Goal: Task Accomplishment & Management: Manage account settings

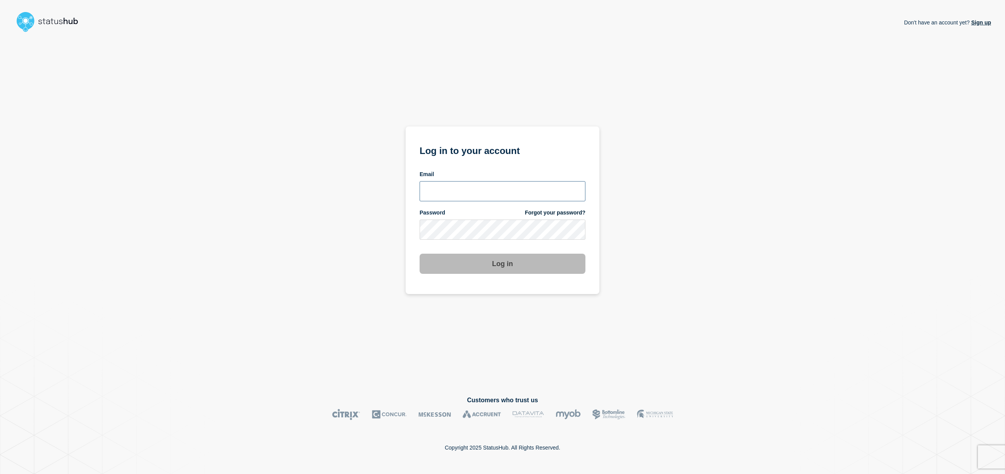
type input "[PERSON_NAME][EMAIL_ADDRESS][DOMAIN_NAME]"
click at [495, 263] on button "Log in" at bounding box center [503, 263] width 166 height 20
click at [784, 78] on div "Don't have an account yet? Sign up Log in to your account Email [PERSON_NAME][E…" at bounding box center [502, 209] width 977 height 348
click at [636, 286] on div "Don't have an account yet? Sign up Log in to your account Email [PERSON_NAME][E…" at bounding box center [502, 209] width 977 height 348
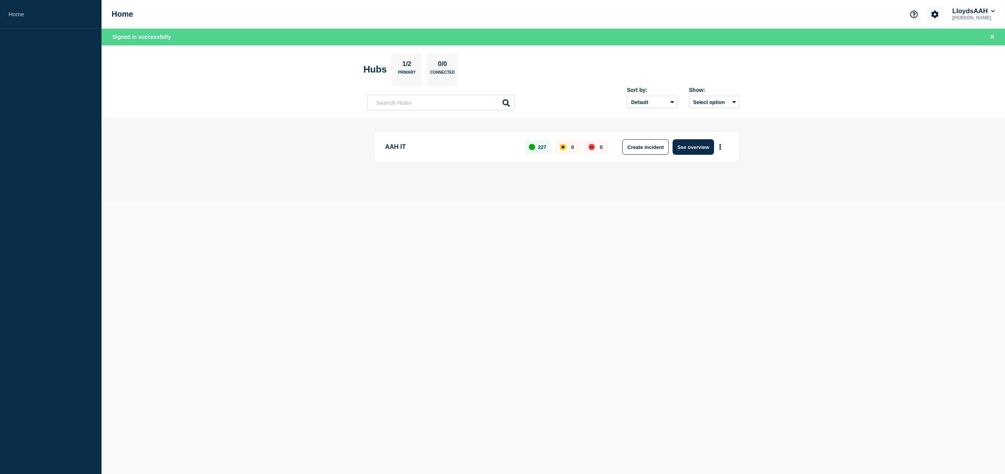
click at [932, 11] on icon "Account settings" at bounding box center [935, 14] width 8 height 8
click at [136, 81] on header "Hubs 1/2 Primary 0/0 Connected Sort by: Default Last added Last updated Most ac…" at bounding box center [554, 82] width 904 height 74
click at [6, 17] on link "Home" at bounding box center [51, 14] width 102 height 29
click at [13, 8] on link "Home" at bounding box center [51, 14] width 102 height 29
click at [17, 10] on link "Home" at bounding box center [51, 14] width 102 height 29
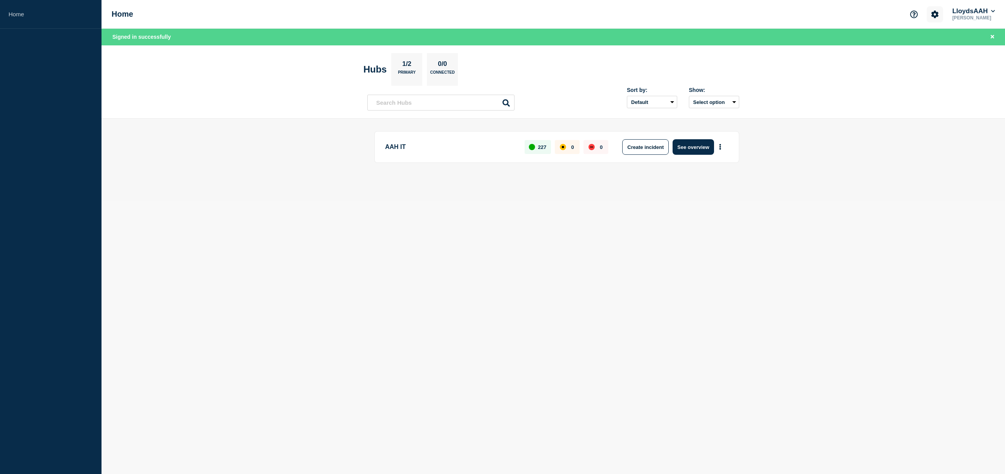
click at [933, 12] on icon "Account settings" at bounding box center [935, 13] width 7 height 7
click at [976, 20] on p "Gareth Jacob" at bounding box center [974, 17] width 46 height 5
click at [980, 14] on button "LloydsAAH" at bounding box center [974, 11] width 46 height 8
click at [973, 74] on link "User settings" at bounding box center [975, 74] width 34 height 7
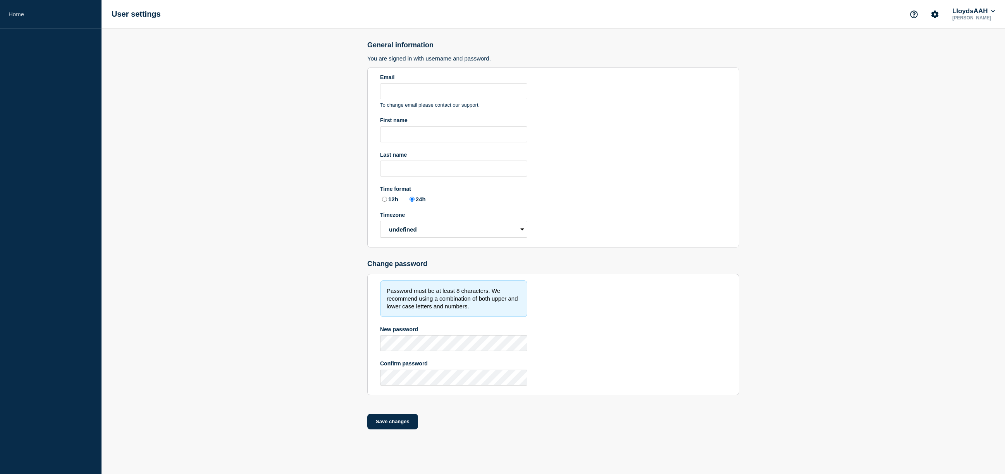
type input "[PERSON_NAME][EMAIL_ADDRESS][DOMAIN_NAME]"
type input "Gareth"
type input "Jacob"
radio input "true"
select select "hub"
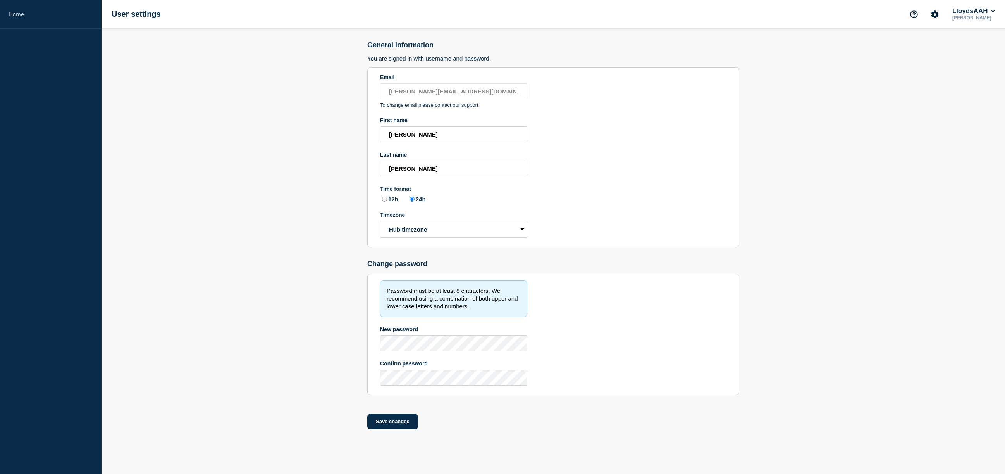
click at [969, 15] on p "Gareth Jacob" at bounding box center [974, 17] width 46 height 5
click at [979, 12] on button "LloydsAAH" at bounding box center [974, 11] width 46 height 8
click at [973, 73] on link "User settings" at bounding box center [975, 74] width 34 height 7
click at [936, 11] on icon "Account settings" at bounding box center [935, 14] width 8 height 8
click at [886, 107] on main "General information You are signed in with username and password. Email gareth.…" at bounding box center [554, 238] width 904 height 419
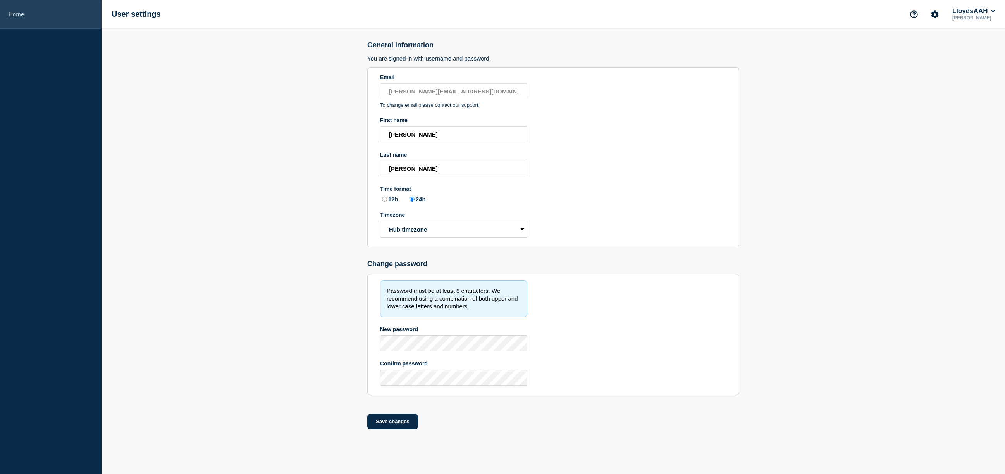
click at [16, 15] on link "Home" at bounding box center [51, 14] width 102 height 29
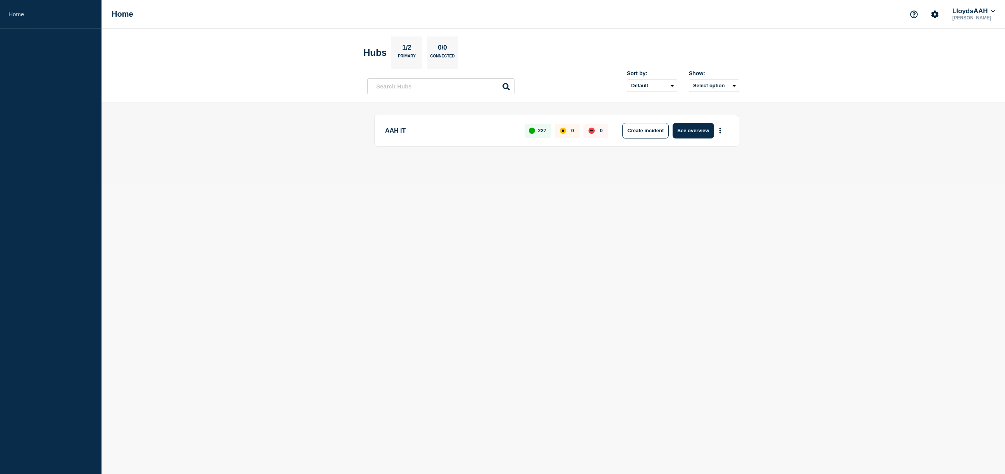
click at [112, 12] on h1 "Home" at bounding box center [123, 14] width 22 height 9
click at [24, 17] on link "Home" at bounding box center [51, 14] width 102 height 29
click at [915, 14] on icon "Support" at bounding box center [913, 13] width 7 height 7
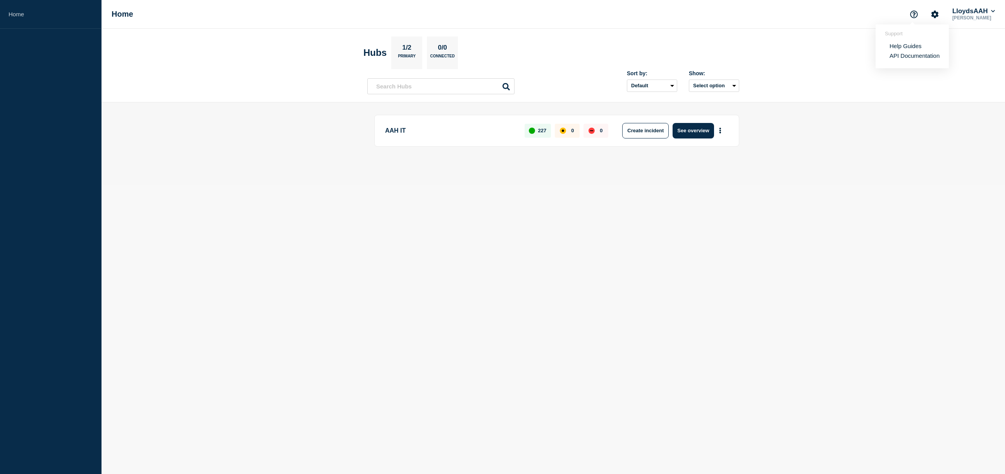
click at [908, 46] on link "Help Guides" at bounding box center [906, 46] width 32 height 7
